Goal: Task Accomplishment & Management: Use online tool/utility

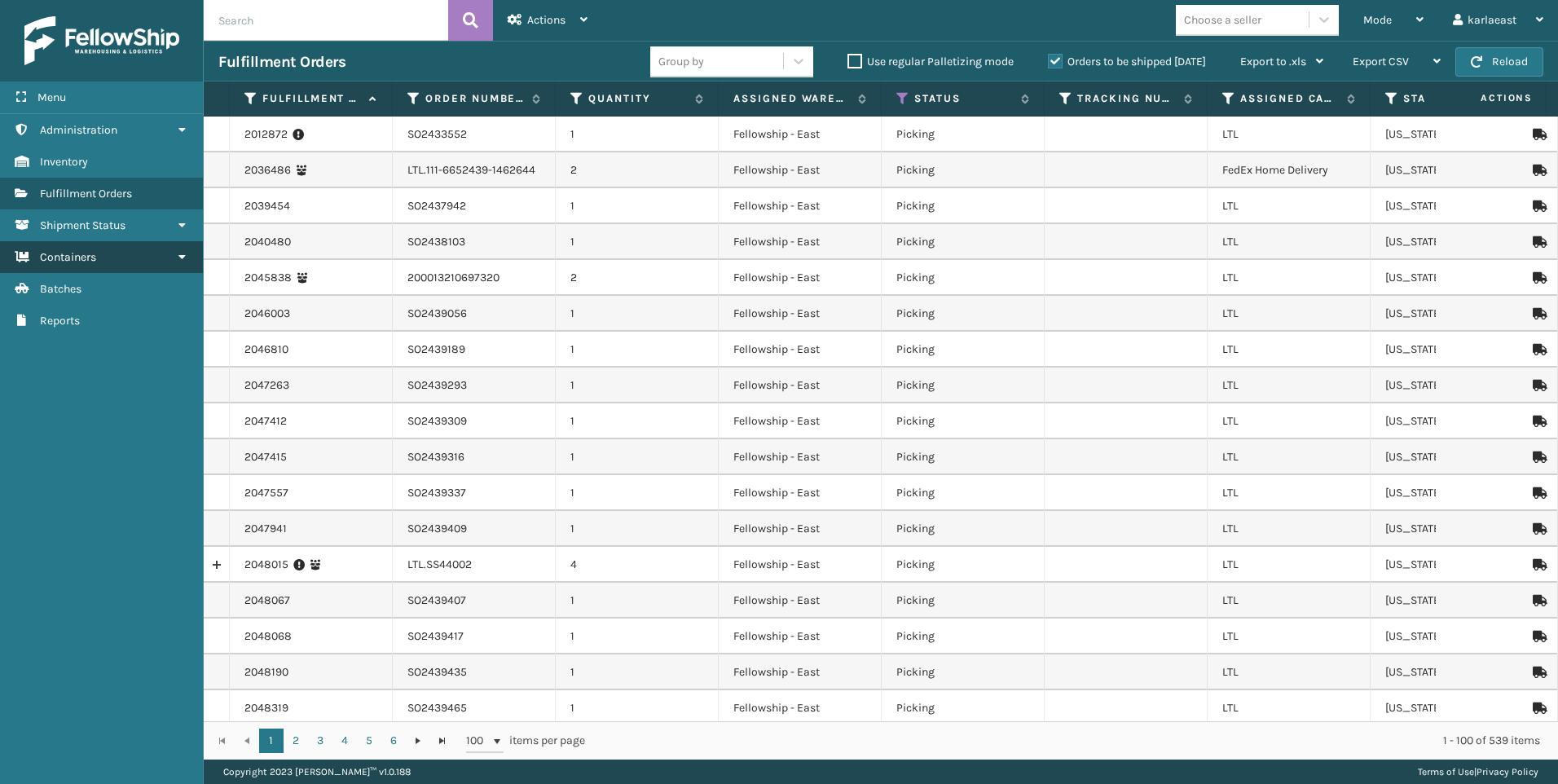
click at [117, 258] on link "Containers" at bounding box center [101, 257] width 203 height 31
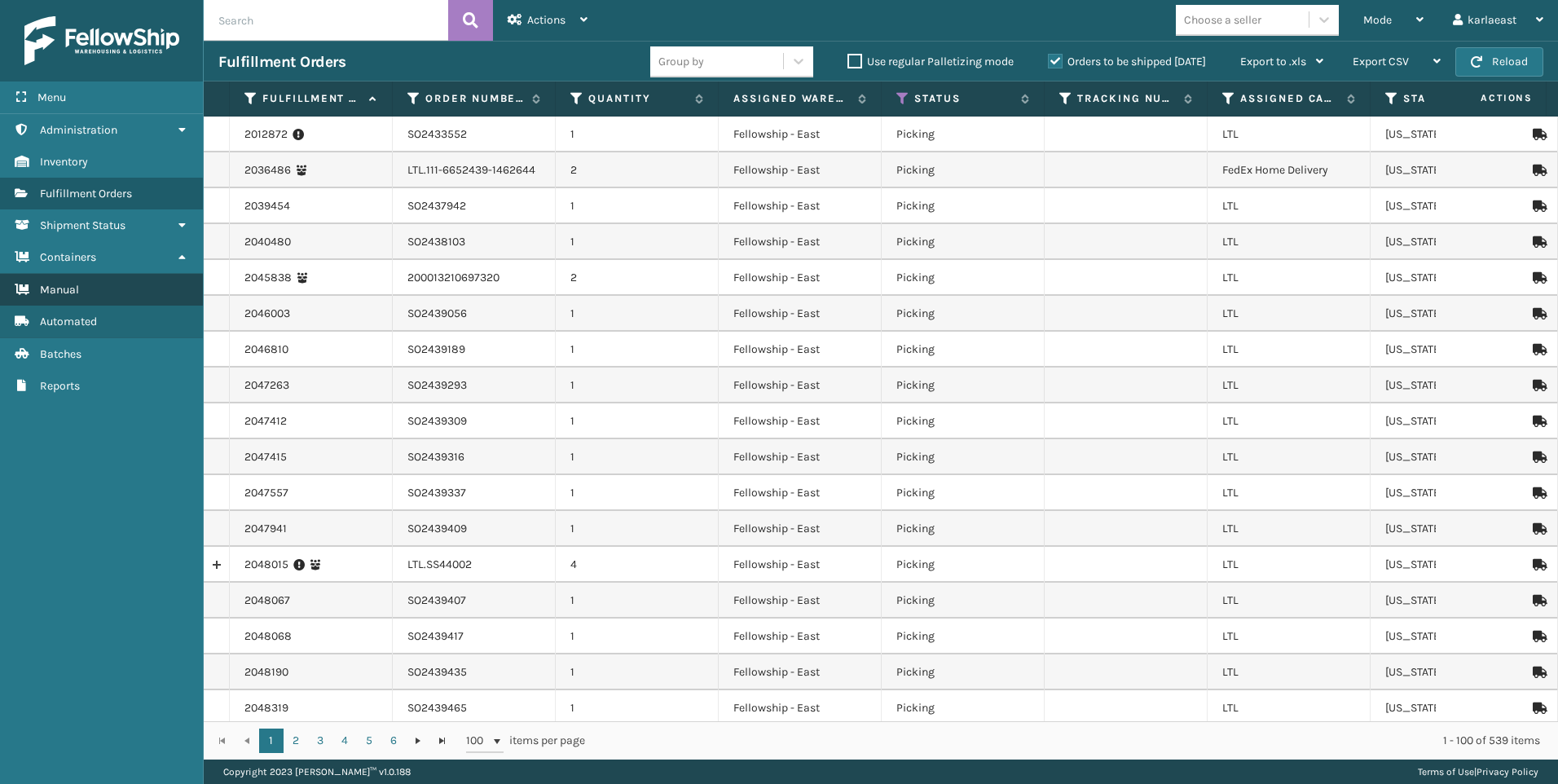
click at [134, 284] on link "Manual" at bounding box center [101, 289] width 203 height 31
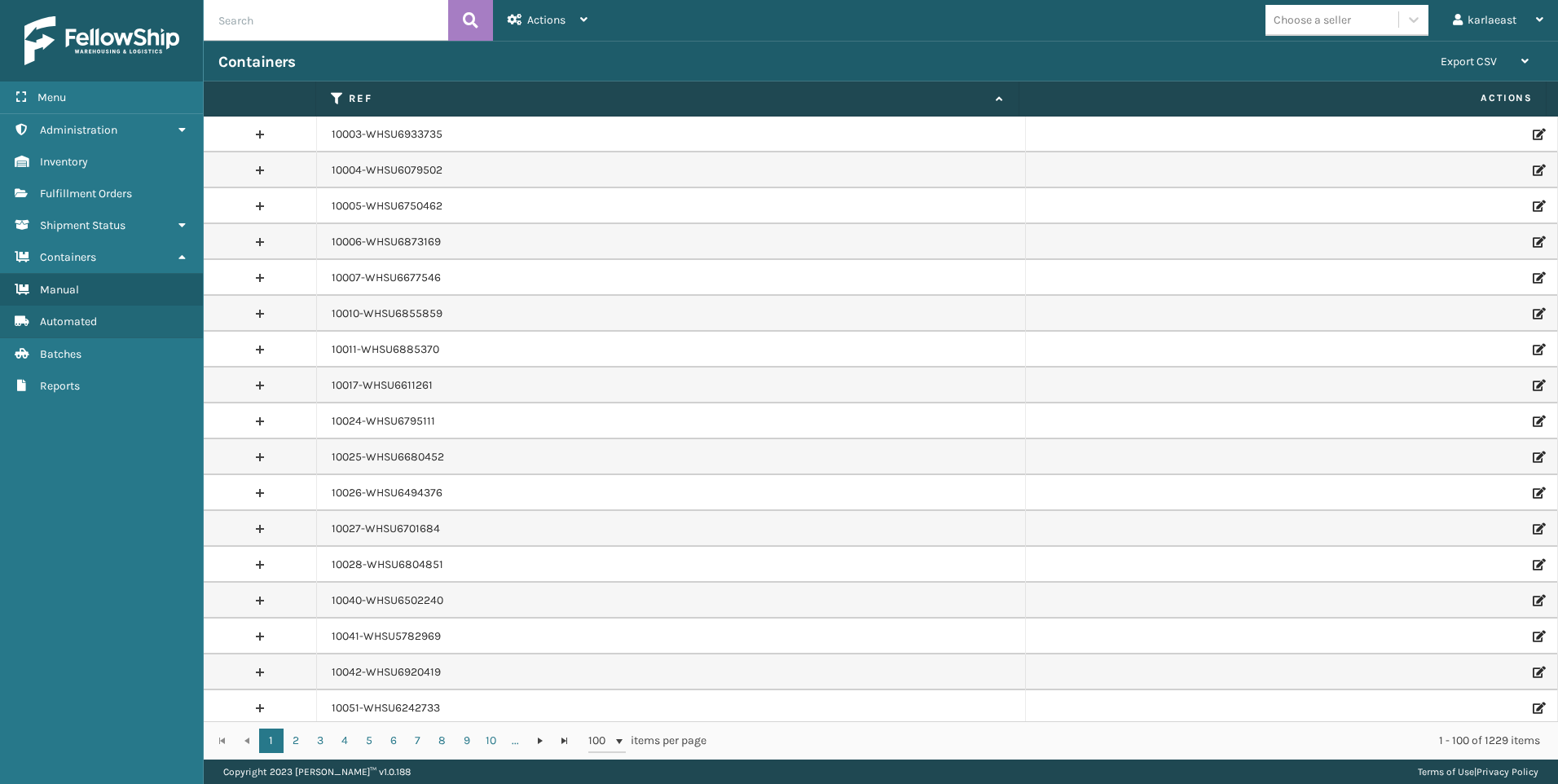
click at [328, 30] on input "text" at bounding box center [326, 20] width 244 height 41
paste input "PO49699"
type input "PO49699"
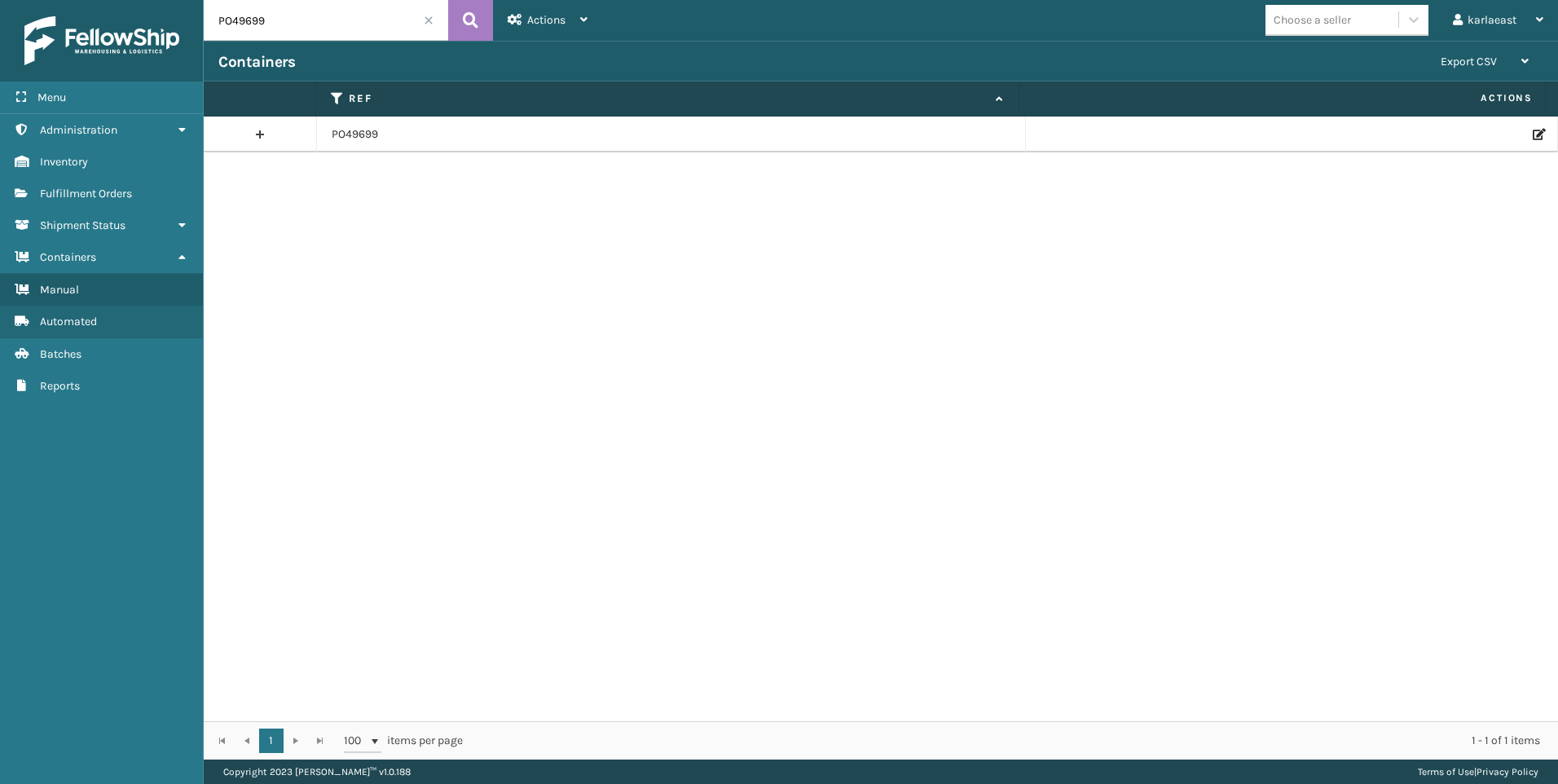
drag, startPoint x: 1526, startPoint y: 131, endPoint x: 1514, endPoint y: 136, distance: 13.0
click at [1532, 130] on icon at bounding box center [1537, 134] width 9 height 11
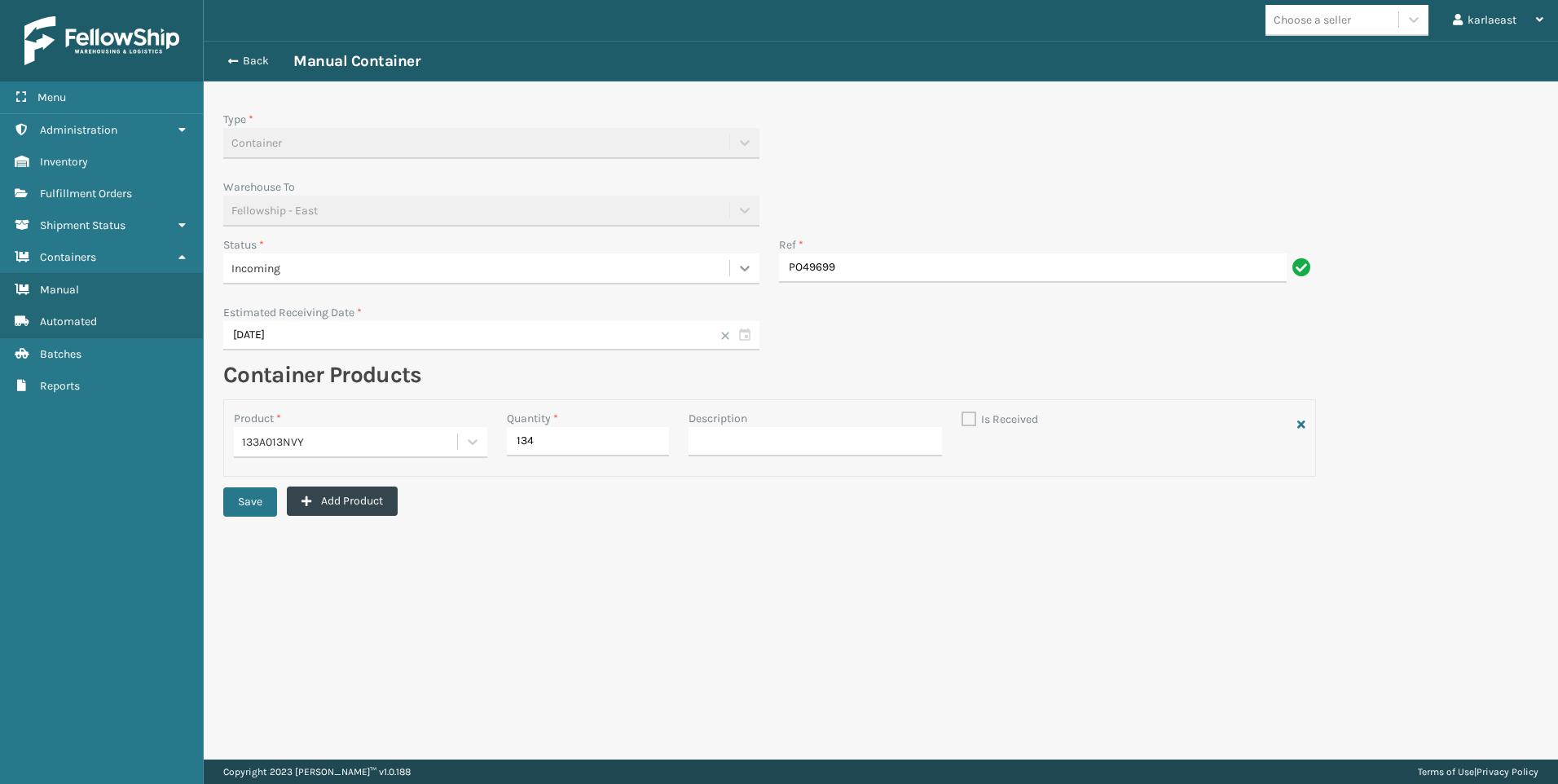
click at [738, 270] on icon at bounding box center [744, 268] width 16 height 16
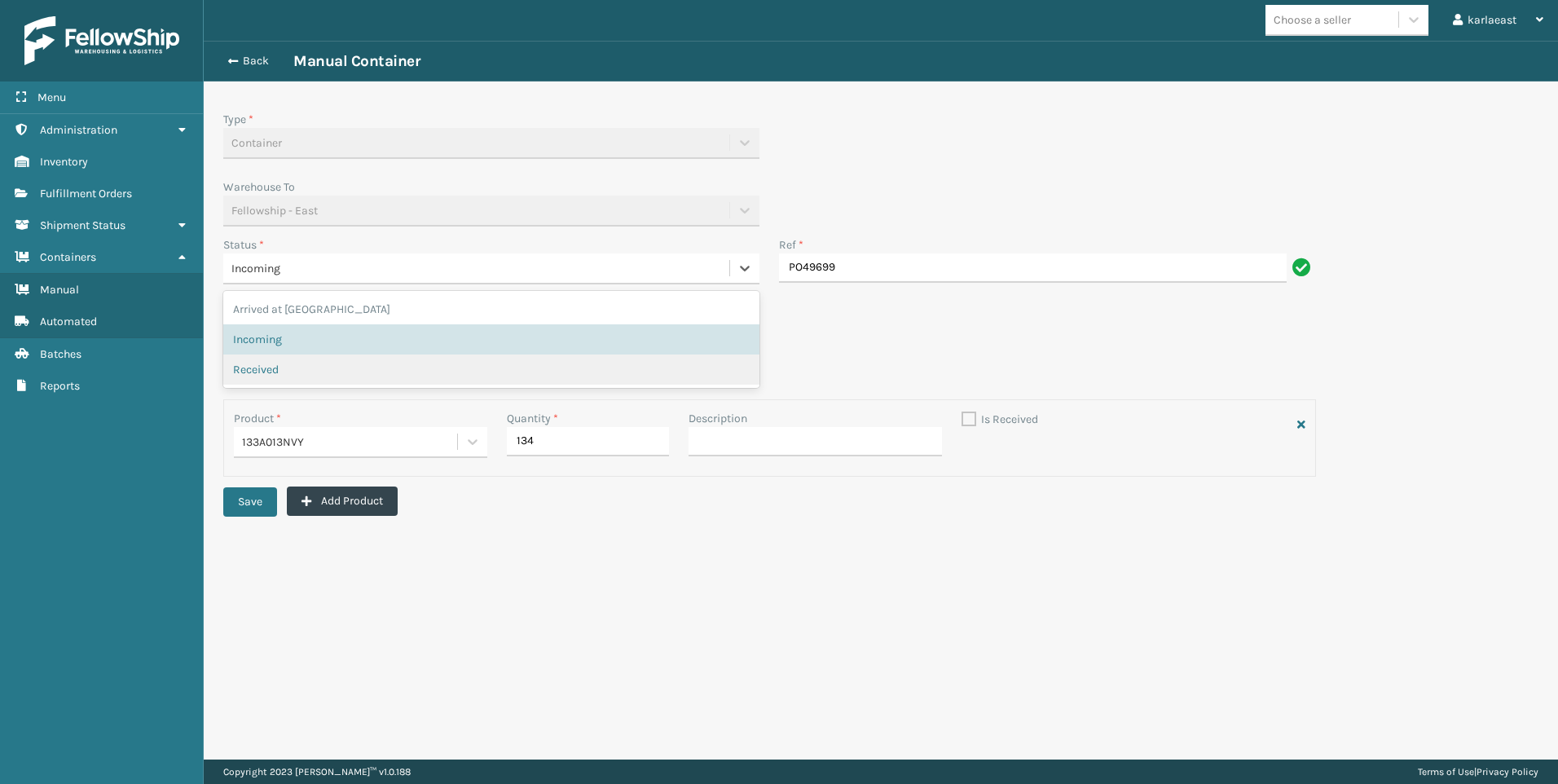
click at [441, 370] on div "Received" at bounding box center [491, 369] width 516 height 17
checkbox input "true"
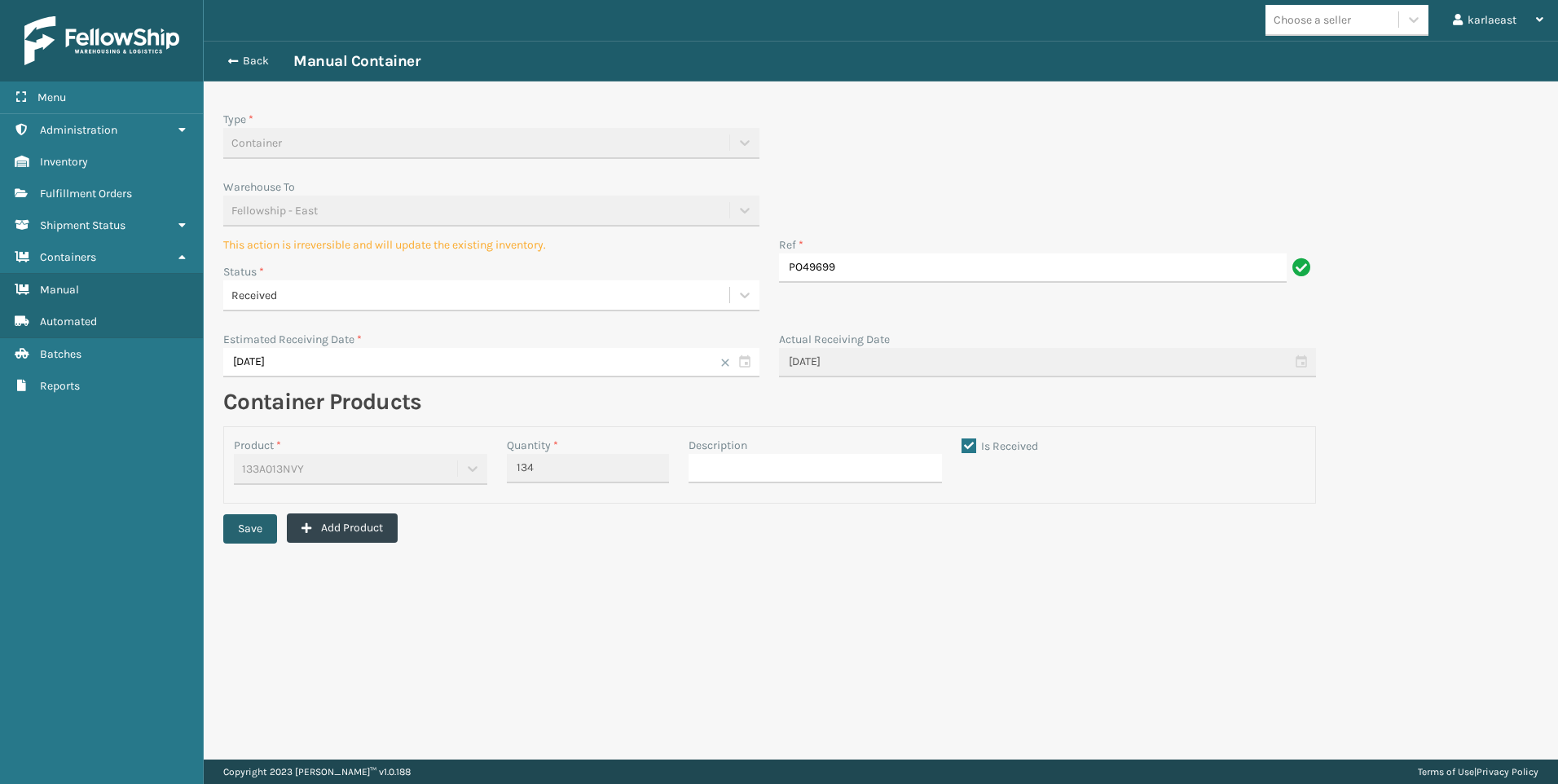
click at [258, 534] on button "Save" at bounding box center [250, 529] width 54 height 29
